Goal: Task Accomplishment & Management: Use online tool/utility

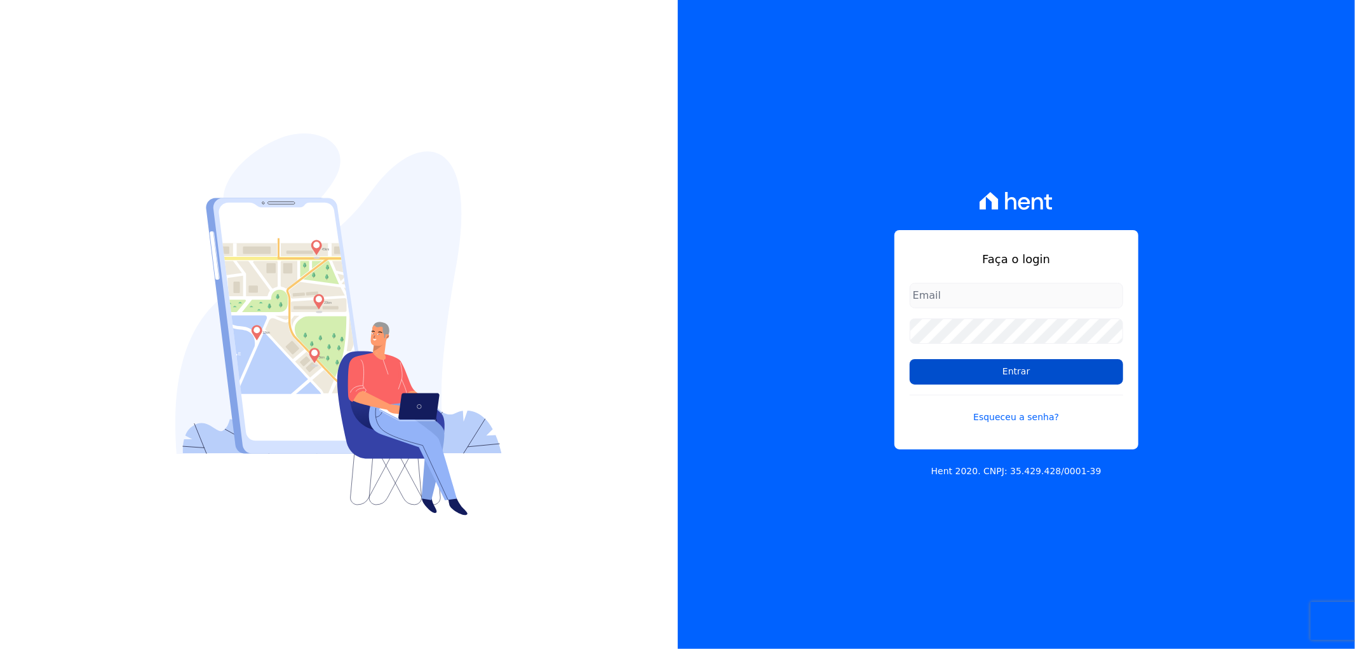
type input "[EMAIL_ADDRESS][DOMAIN_NAME]"
click at [1039, 372] on input "Entrar" at bounding box center [1017, 371] width 214 height 25
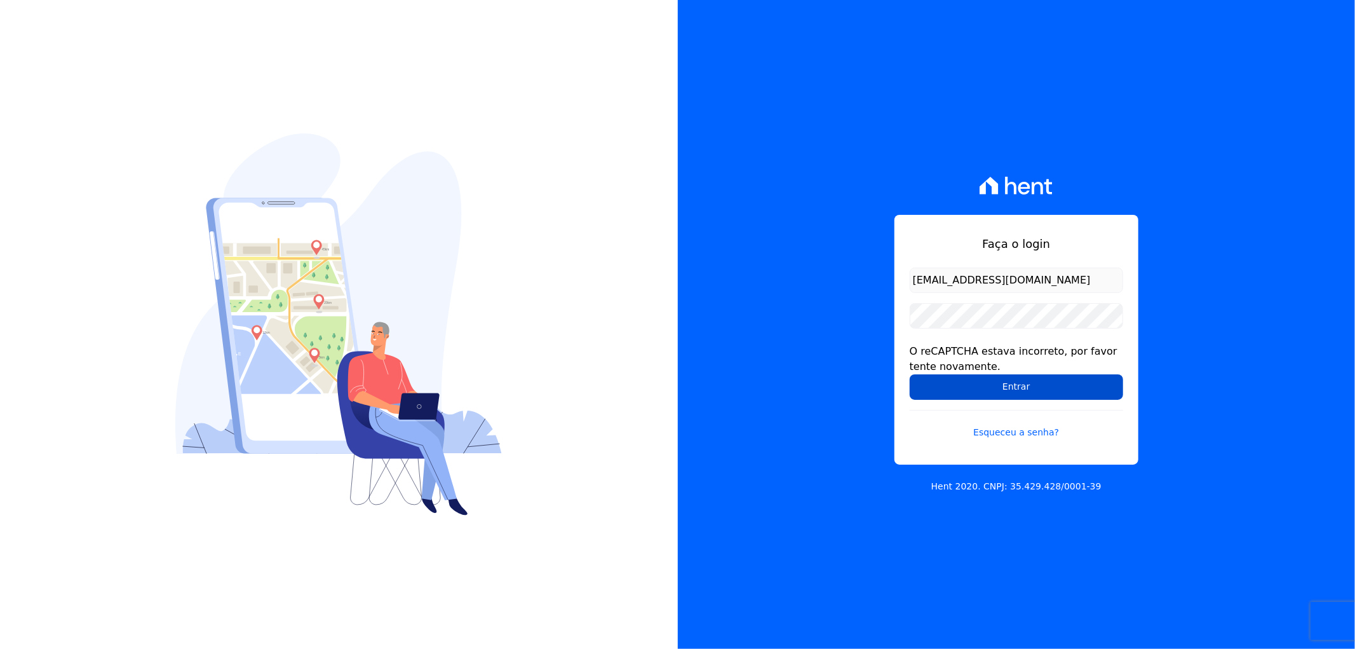
click at [940, 381] on input "Entrar" at bounding box center [1017, 386] width 214 height 25
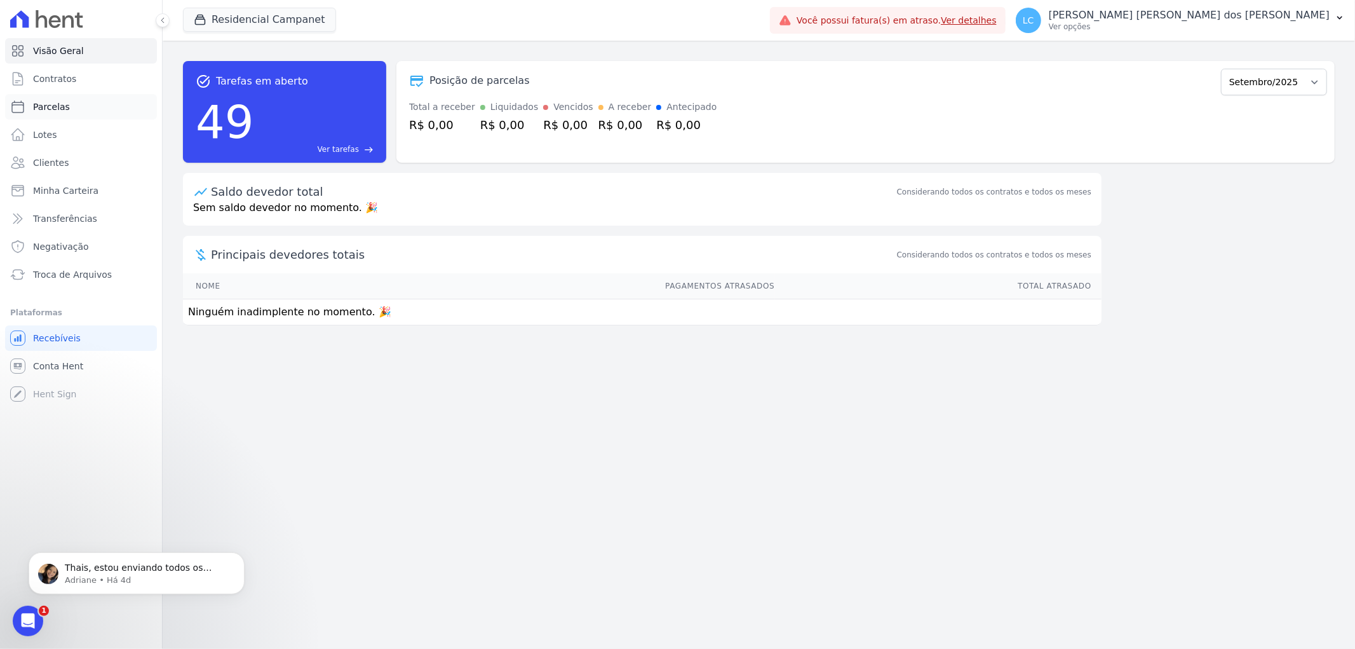
click at [74, 102] on link "Parcelas" at bounding box center [81, 106] width 152 height 25
select select
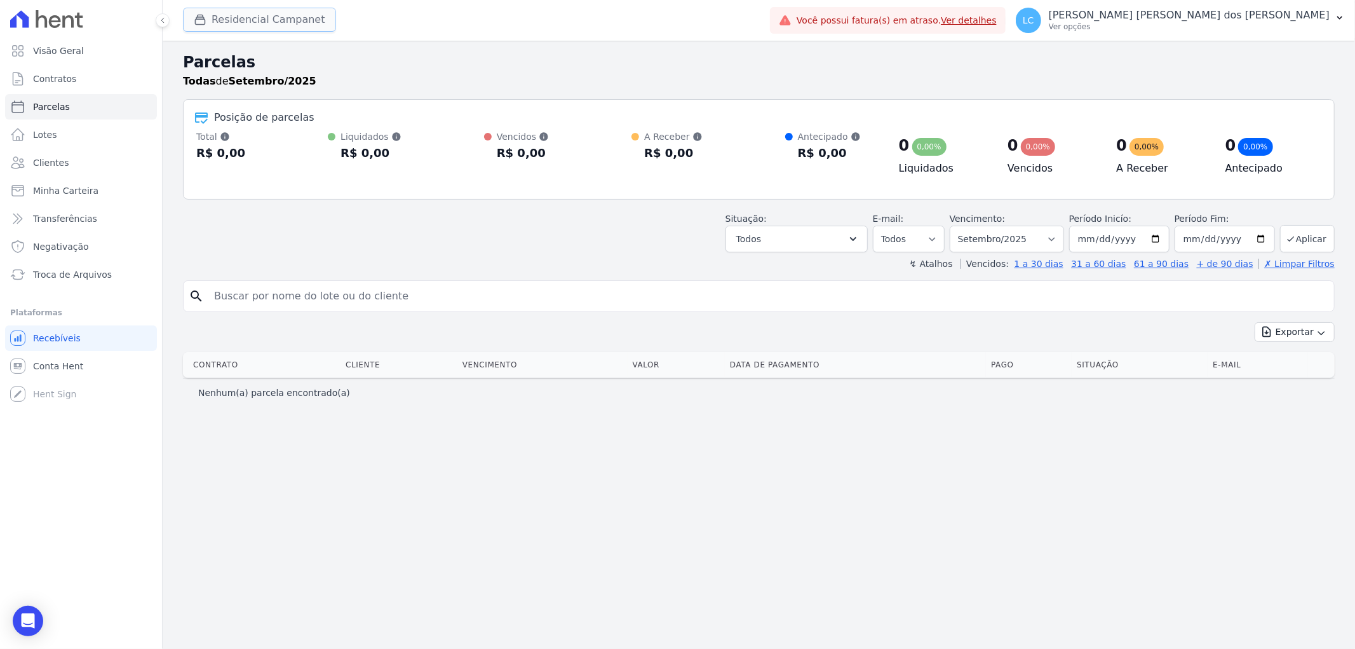
click at [219, 20] on button "Residencial Campanet" at bounding box center [259, 20] width 153 height 24
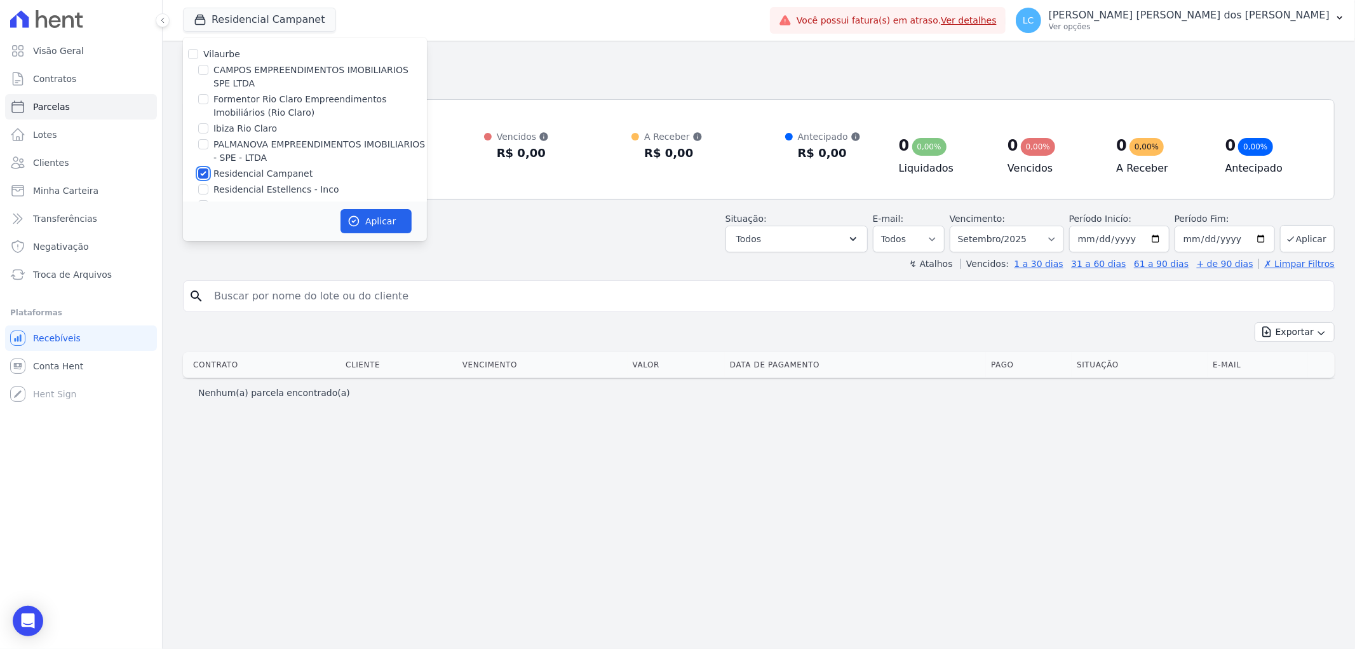
click at [200, 172] on input "Residencial Campanet" at bounding box center [203, 173] width 10 height 10
checkbox input "false"
click at [202, 68] on input "CAMPOS EMPREENDIMENTOS IMOBILIARIOS SPE LTDA" at bounding box center [203, 70] width 10 height 10
checkbox input "true"
click at [373, 224] on button "Aplicar" at bounding box center [376, 221] width 71 height 24
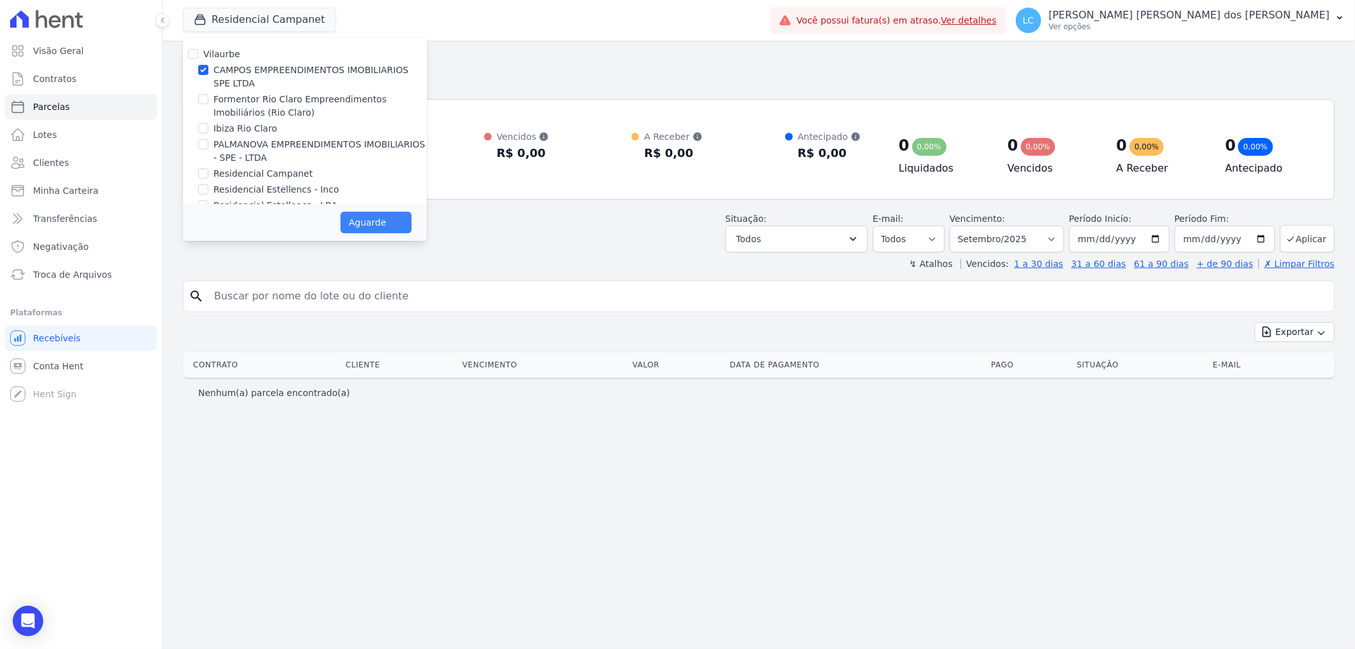
select select
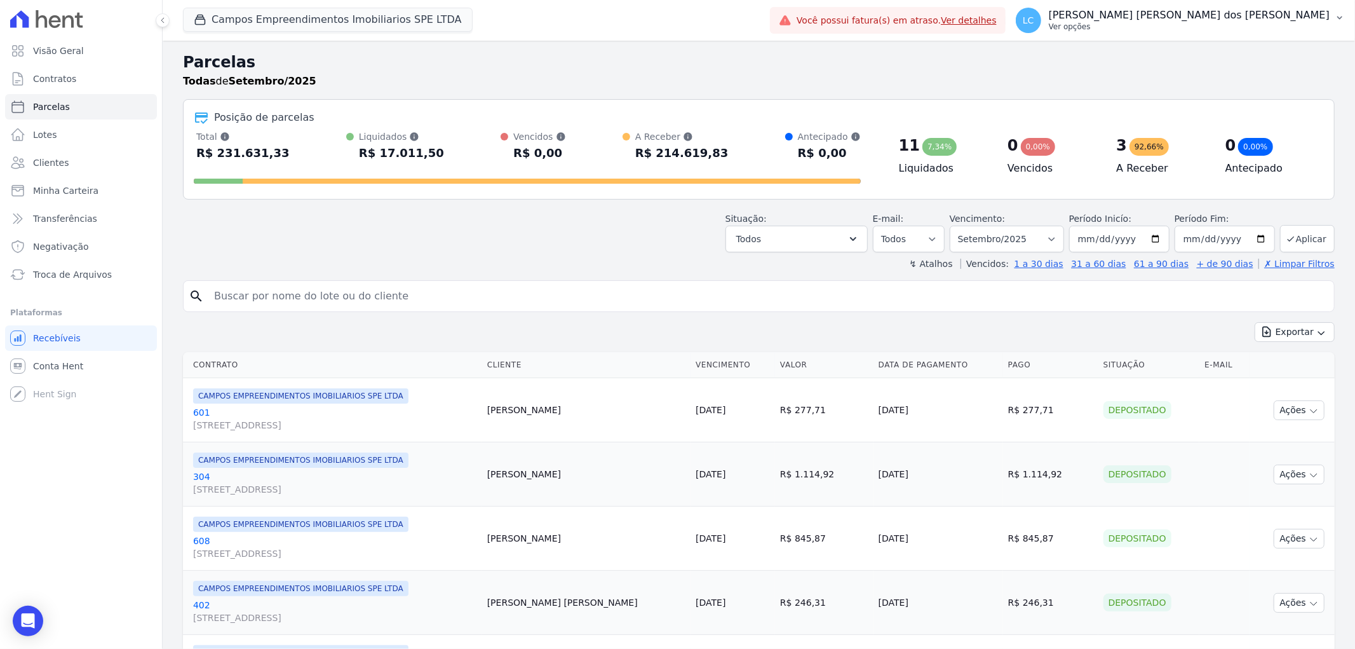
click at [1035, 22] on span "LC" at bounding box center [1028, 20] width 11 height 9
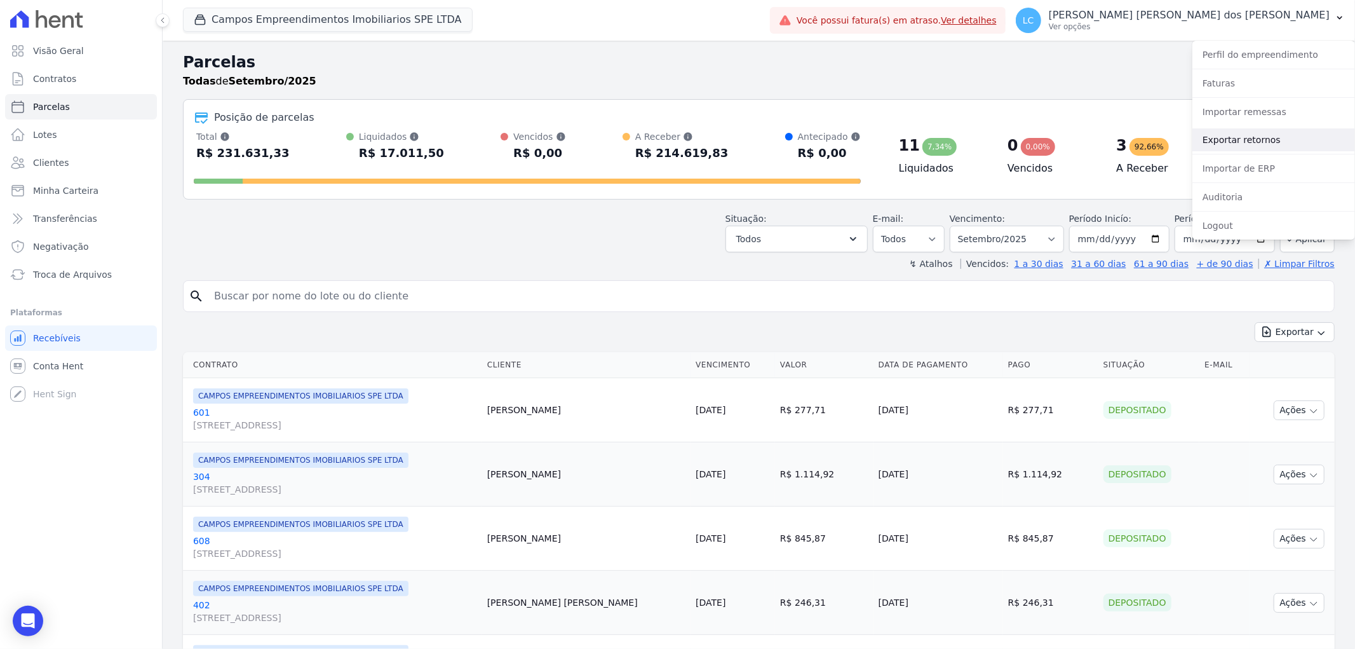
click at [1230, 137] on link "Exportar retornos" at bounding box center [1274, 139] width 163 height 23
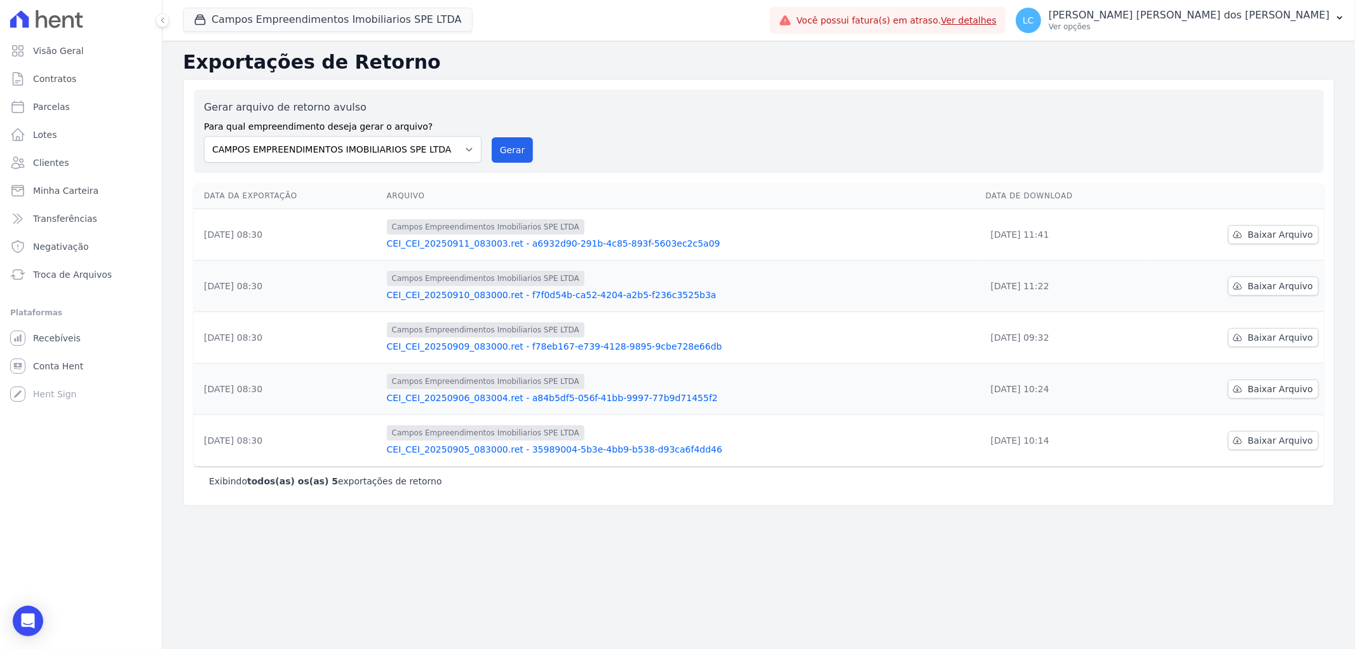
click at [285, 5] on div "Campos Empreendimentos Imobiliarios SPE LTDA Vilaurbe CAMPOS EMPREENDIMENTOS IM…" at bounding box center [474, 20] width 582 height 42
click at [267, 16] on button "Campos Empreendimentos Imobiliarios SPE LTDA" at bounding box center [328, 20] width 290 height 24
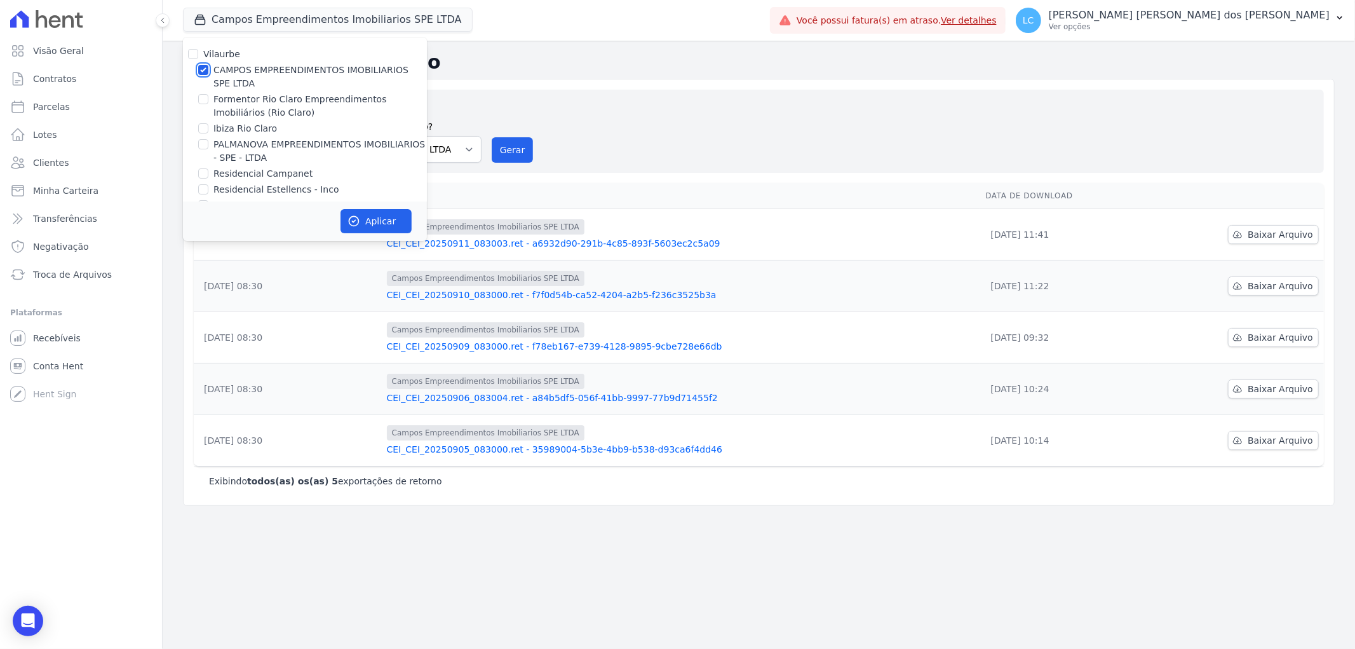
click at [204, 71] on input "CAMPOS EMPREENDIMENTOS IMOBILIARIOS SPE LTDA" at bounding box center [203, 70] width 10 height 10
checkbox input "false"
click at [205, 97] on input "Formentor Rio Claro Empreendimentos Imobiliários (Rio Claro)" at bounding box center [203, 99] width 10 height 10
checkbox input "true"
click at [370, 220] on button "Aplicar" at bounding box center [376, 221] width 71 height 24
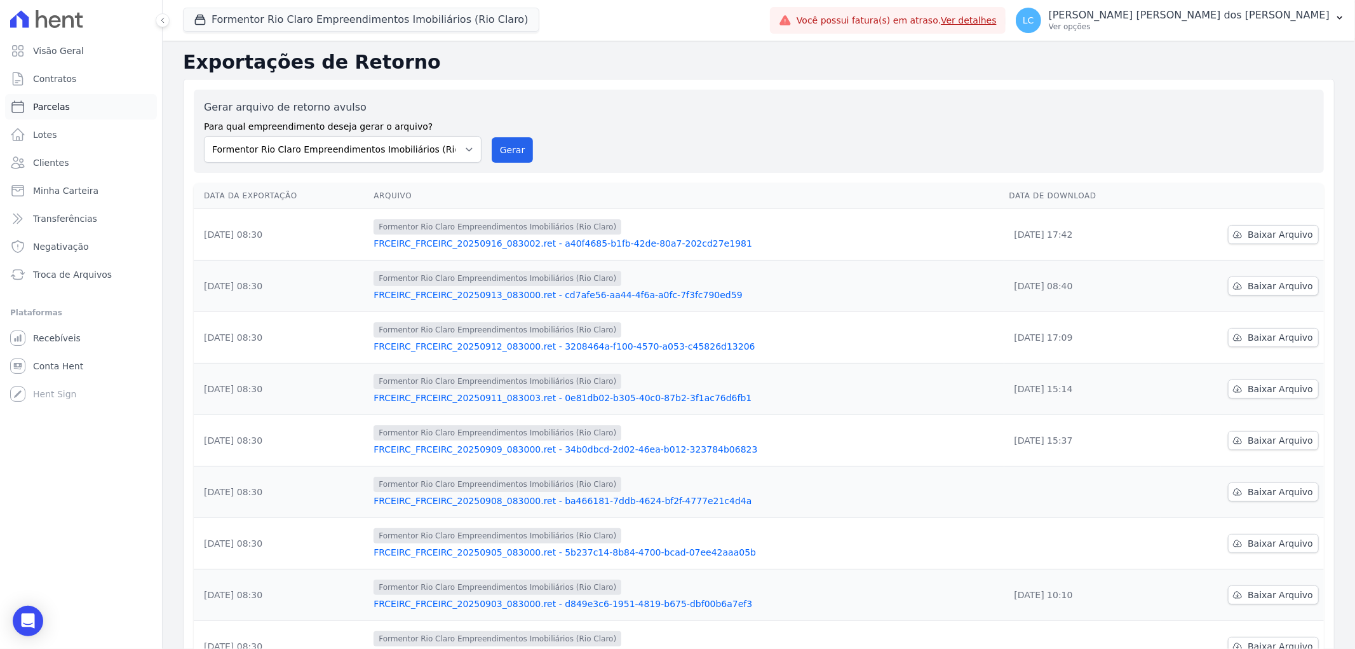
click at [51, 106] on span "Parcelas" at bounding box center [51, 106] width 37 height 13
select select
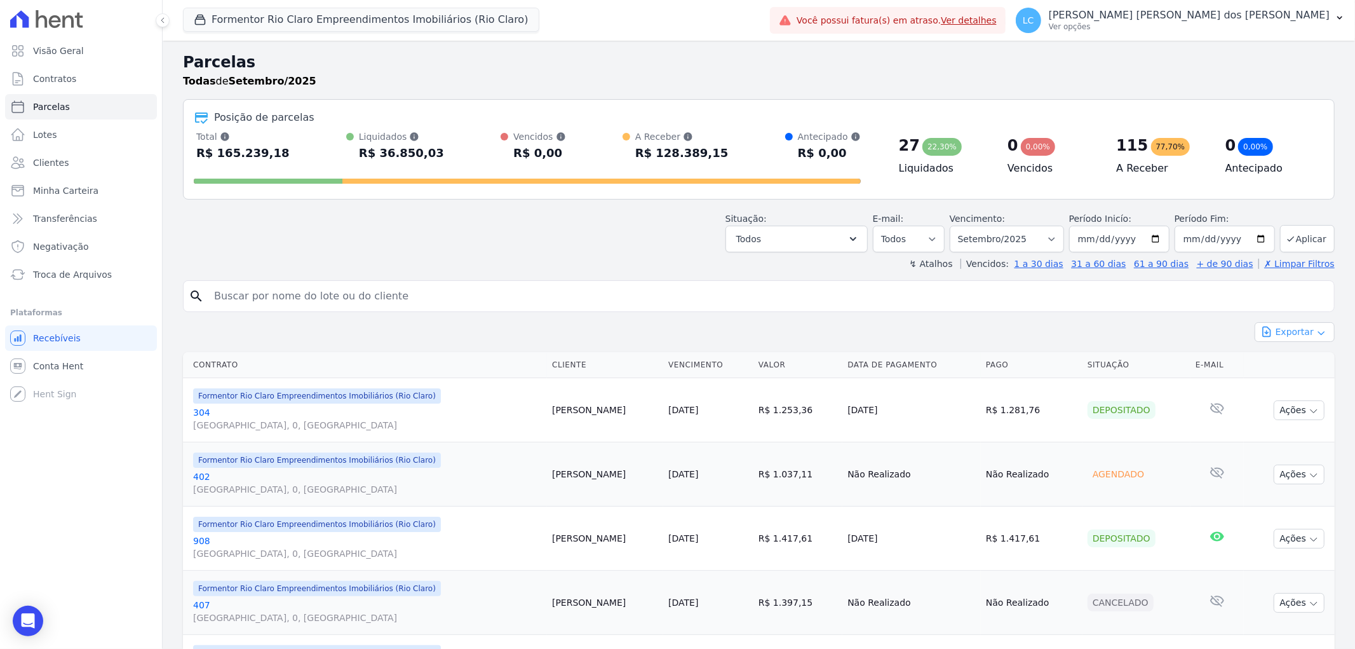
click at [1299, 331] on button "Exportar" at bounding box center [1295, 332] width 80 height 20
click at [1287, 356] on span "Exportar PDF" at bounding box center [1294, 362] width 67 height 13
